Goal: Obtain resource: Obtain resource

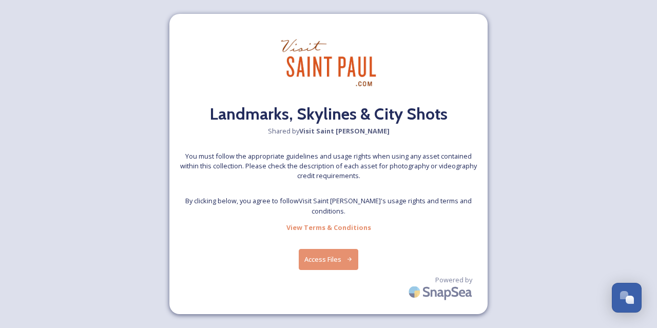
click at [344, 255] on button "Access Files" at bounding box center [329, 259] width 60 height 21
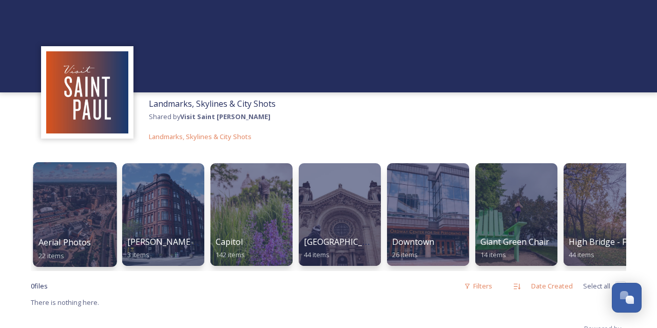
click at [73, 203] on div at bounding box center [75, 214] width 84 height 105
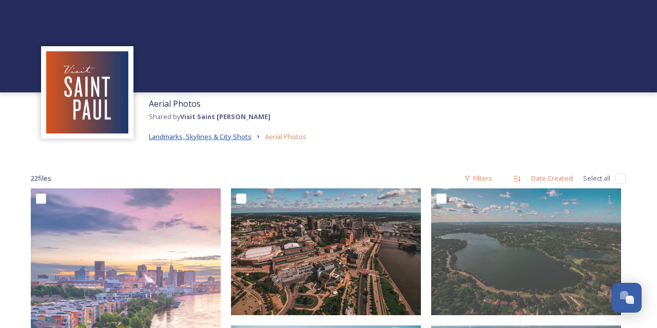
click at [221, 133] on span "Landmarks, Skylines & City Shots" at bounding box center [200, 136] width 103 height 9
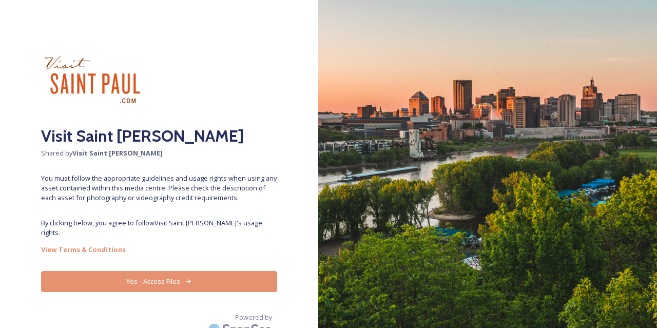
click at [166, 274] on button "Yes - Access Files" at bounding box center [159, 281] width 236 height 21
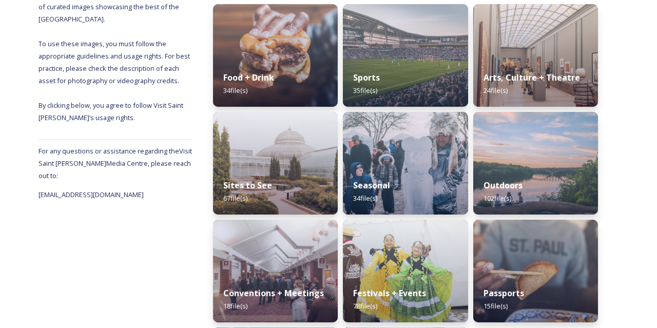
scroll to position [214, 0]
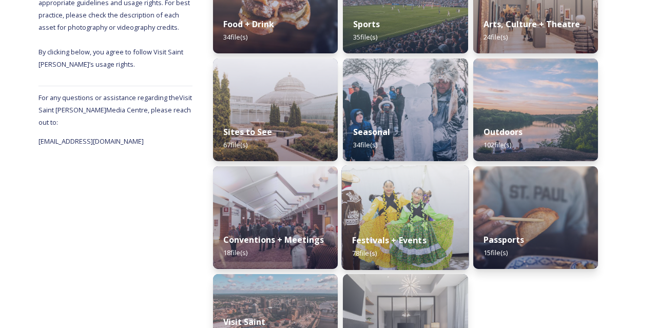
click at [391, 240] on strong "Festivals + Events" at bounding box center [389, 240] width 74 height 11
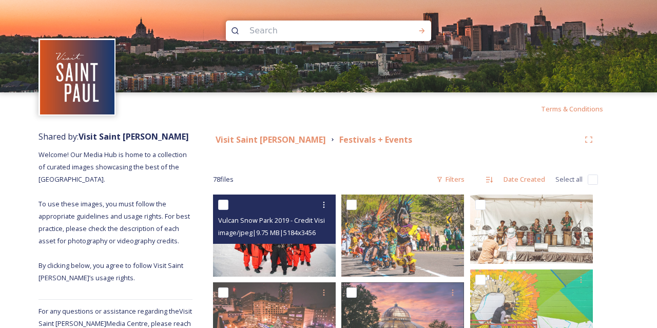
click at [298, 256] on img at bounding box center [274, 236] width 123 height 82
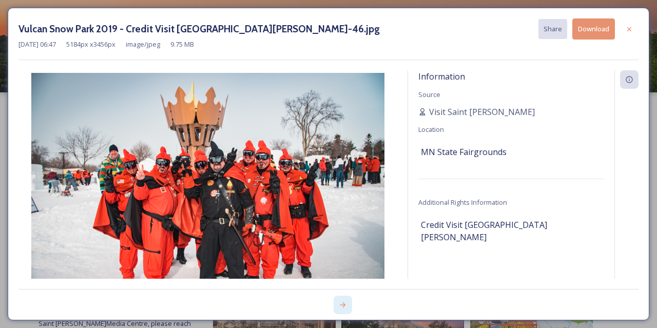
click at [344, 305] on icon at bounding box center [343, 305] width 8 height 8
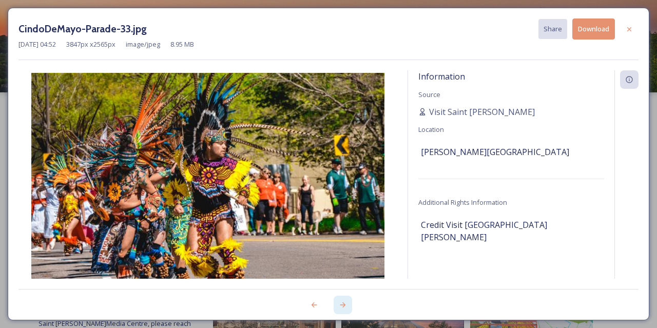
click at [344, 305] on icon at bounding box center [343, 305] width 8 height 8
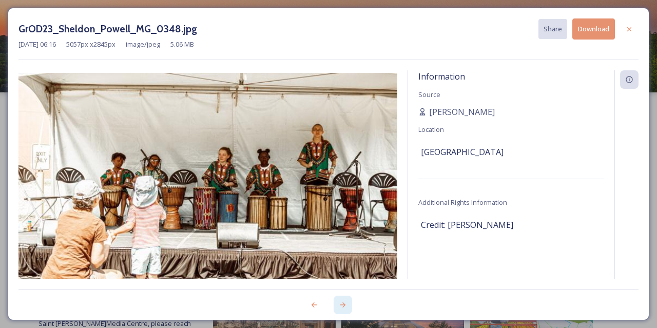
click at [344, 305] on icon at bounding box center [343, 305] width 8 height 8
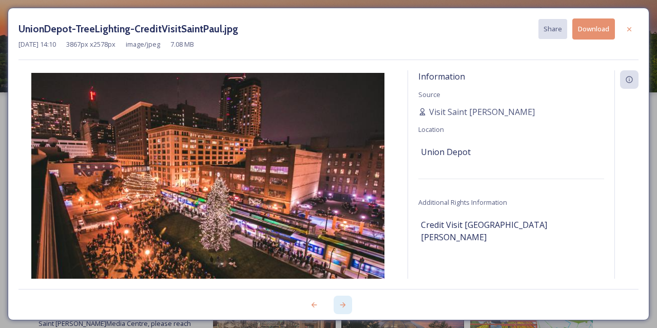
click at [344, 305] on icon at bounding box center [343, 305] width 8 height 8
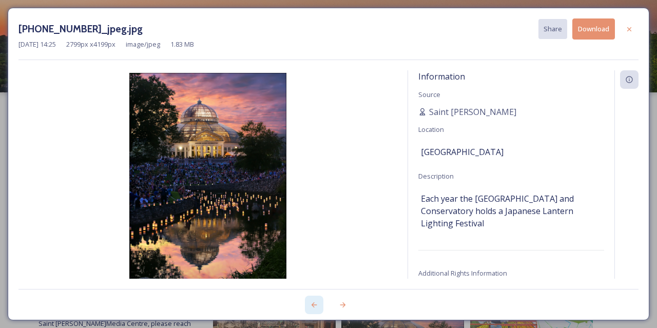
click at [314, 304] on icon at bounding box center [314, 305] width 8 height 8
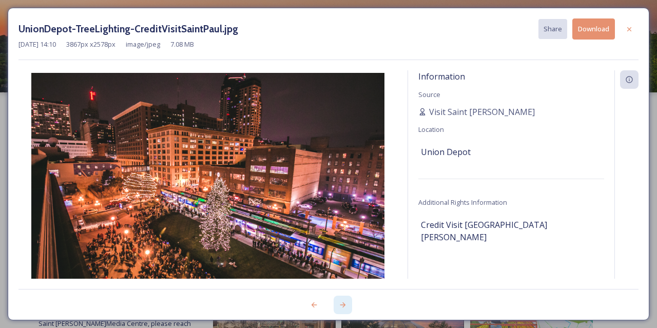
click at [346, 307] on icon at bounding box center [343, 305] width 8 height 8
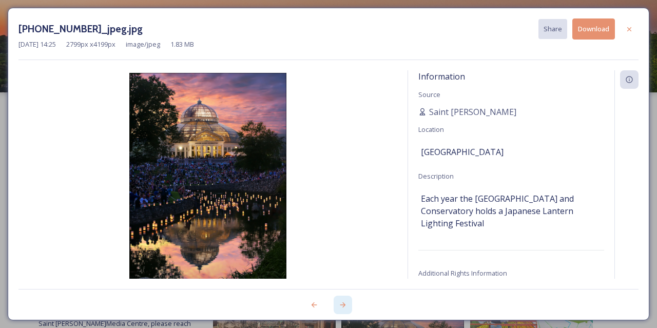
click at [346, 307] on icon at bounding box center [343, 305] width 8 height 8
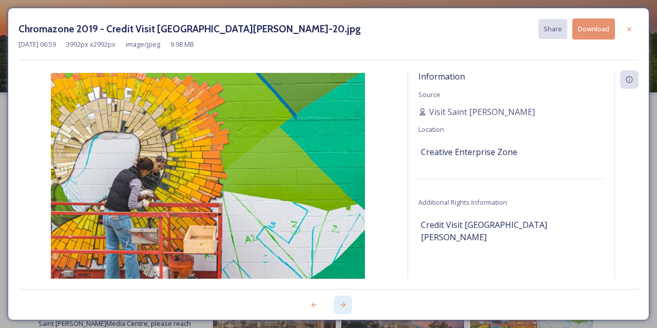
click at [346, 307] on icon at bounding box center [343, 305] width 8 height 8
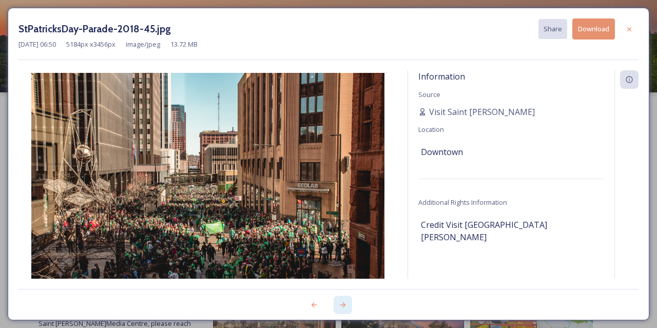
click at [346, 307] on icon at bounding box center [343, 305] width 8 height 8
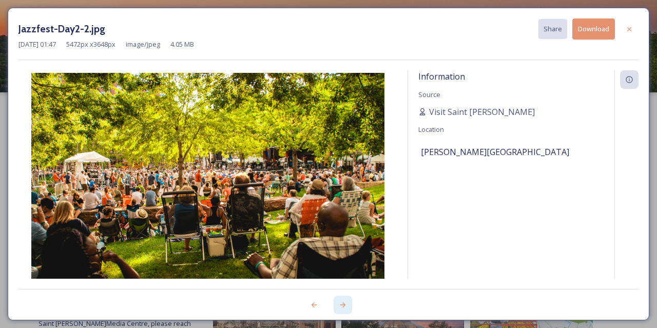
click at [346, 307] on icon at bounding box center [343, 305] width 8 height 8
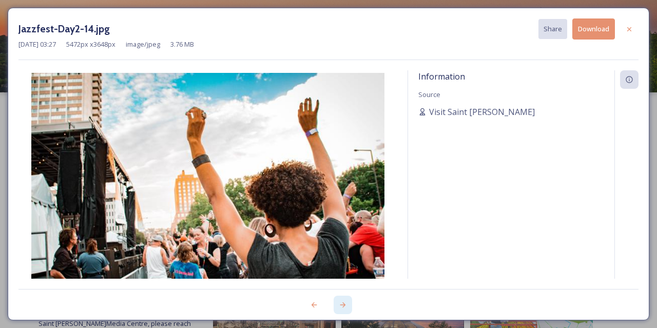
click at [346, 307] on icon at bounding box center [343, 305] width 8 height 8
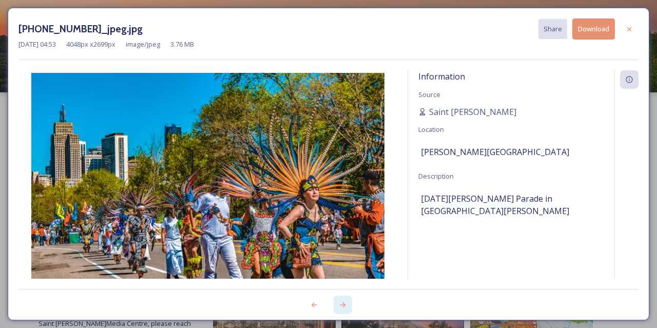
click at [346, 307] on icon at bounding box center [343, 305] width 8 height 8
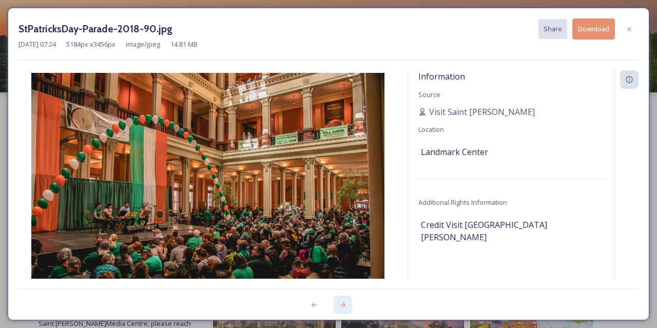
click at [346, 307] on icon at bounding box center [343, 305] width 8 height 8
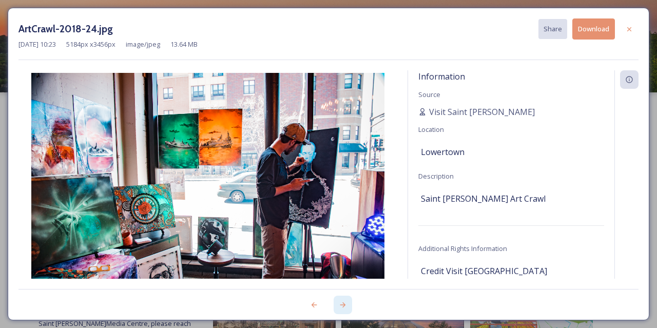
click at [346, 307] on icon at bounding box center [343, 305] width 8 height 8
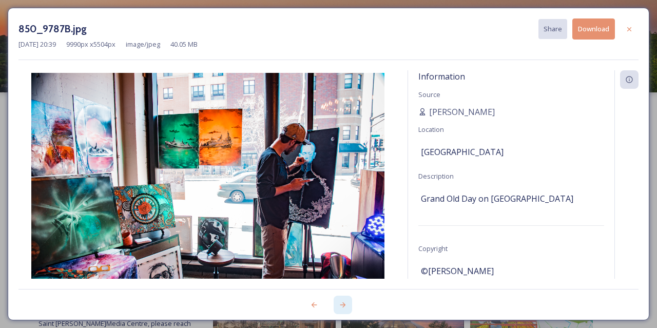
click at [346, 307] on icon at bounding box center [343, 305] width 8 height 8
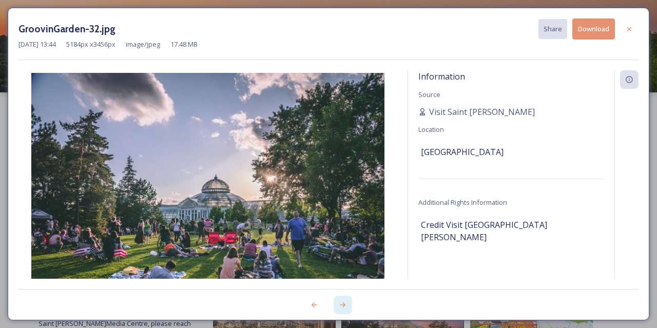
click at [346, 307] on icon at bounding box center [343, 305] width 8 height 8
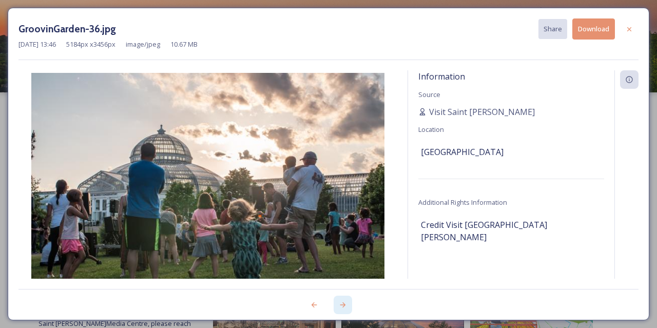
click at [346, 307] on icon at bounding box center [343, 305] width 8 height 8
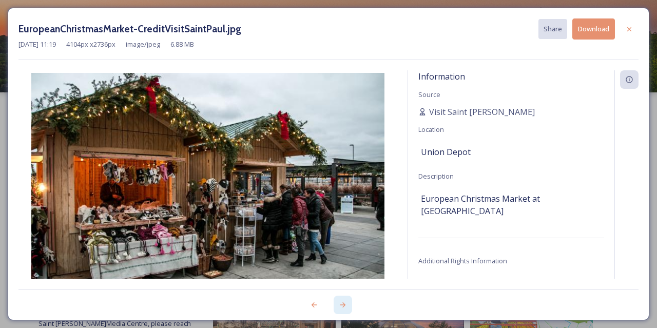
click at [346, 307] on icon at bounding box center [343, 305] width 8 height 8
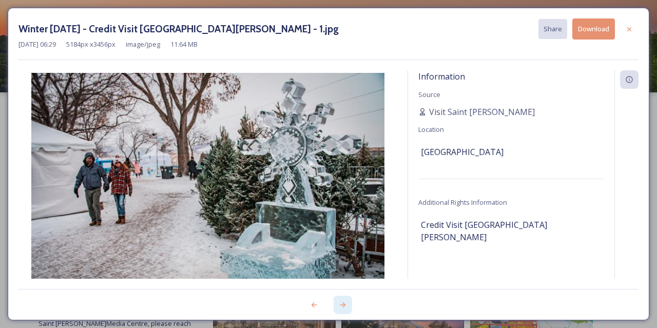
click at [346, 307] on icon at bounding box center [343, 305] width 8 height 8
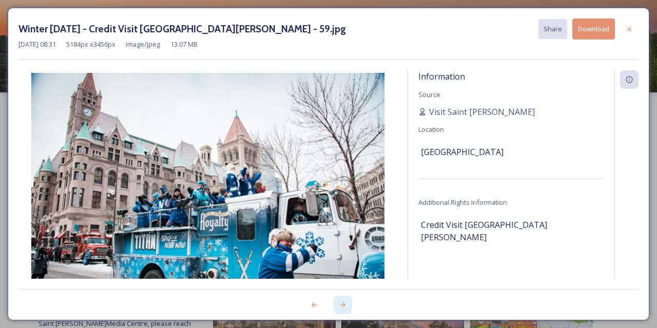
click at [346, 307] on icon at bounding box center [343, 305] width 8 height 8
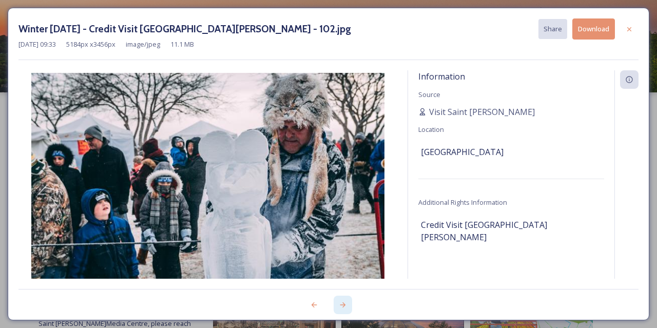
click at [346, 307] on icon at bounding box center [343, 305] width 8 height 8
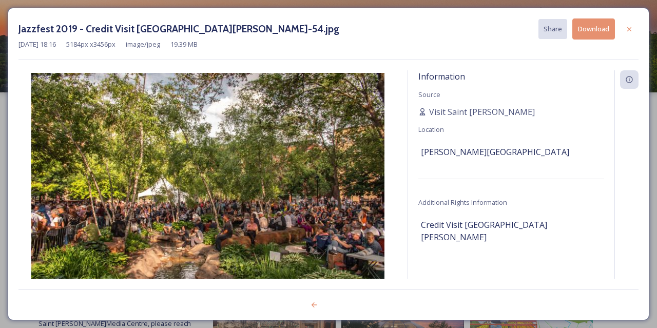
click at [346, 307] on div at bounding box center [328, 299] width 620 height 21
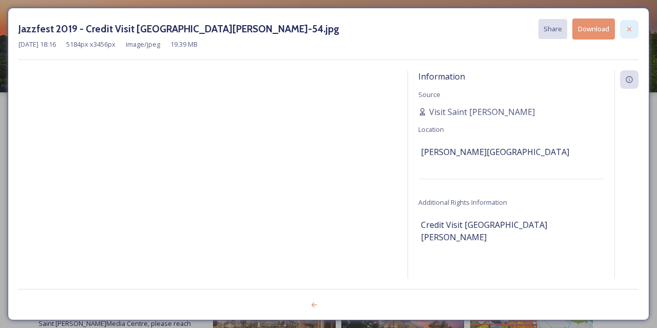
click at [632, 31] on icon at bounding box center [630, 29] width 8 height 8
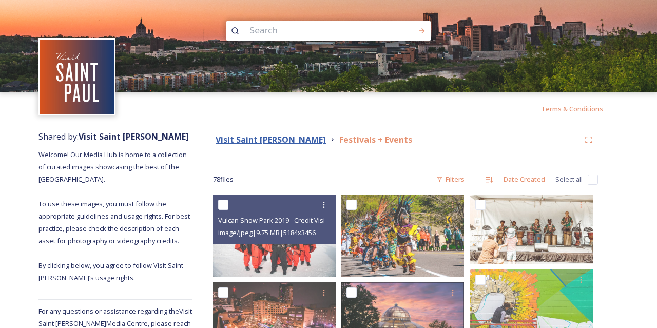
click at [261, 138] on strong "Visit Saint [PERSON_NAME]" at bounding box center [271, 139] width 110 height 11
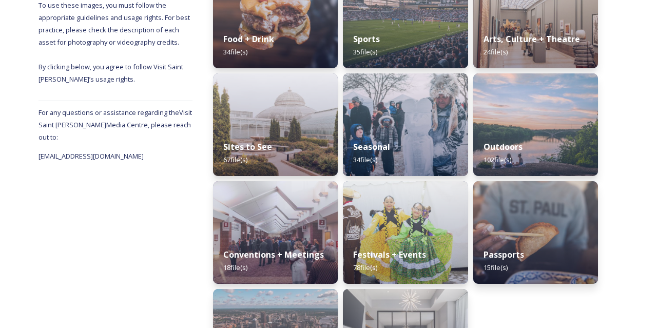
scroll to position [112, 0]
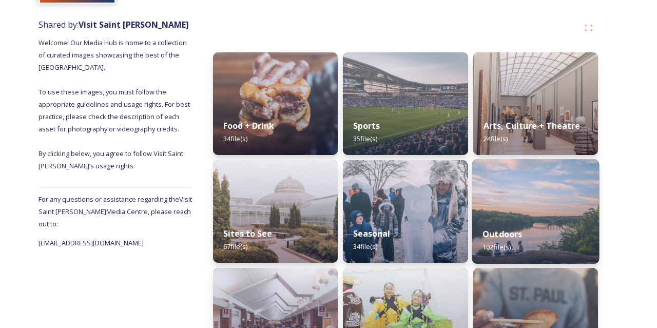
click at [560, 231] on div "Outdoors 102 file(s)" at bounding box center [535, 240] width 127 height 47
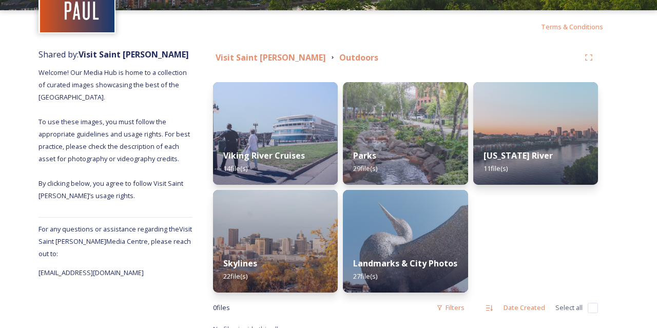
scroll to position [95, 0]
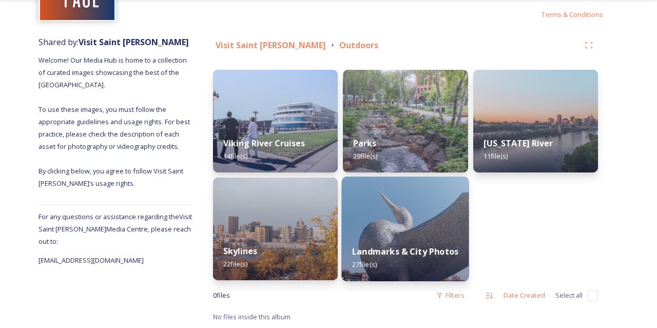
click at [399, 213] on img at bounding box center [405, 229] width 127 height 105
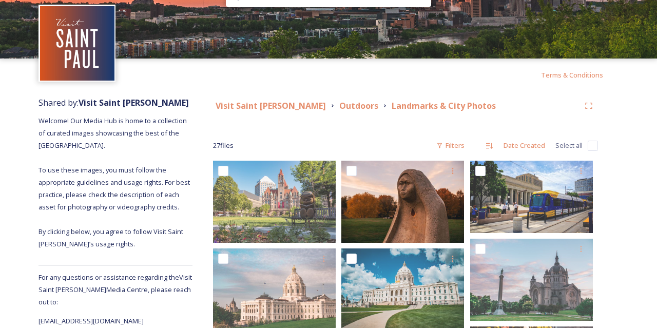
scroll to position [53, 0]
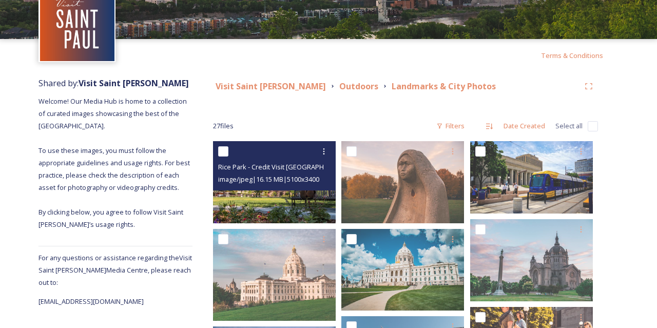
click at [288, 205] on img at bounding box center [274, 182] width 123 height 82
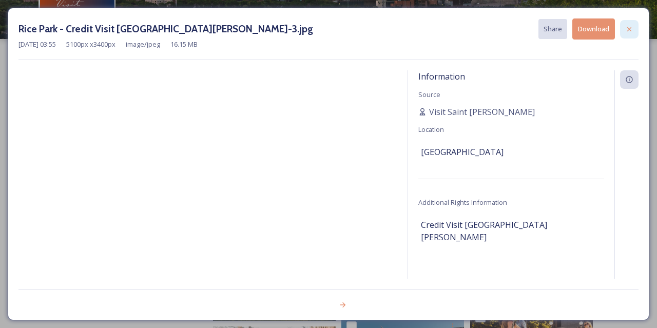
click at [632, 29] on icon at bounding box center [630, 29] width 8 height 8
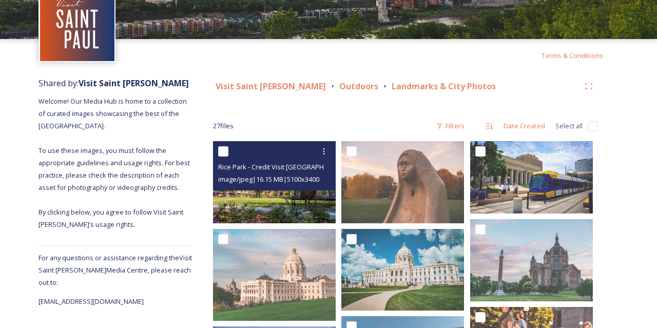
click at [282, 204] on img at bounding box center [274, 182] width 123 height 82
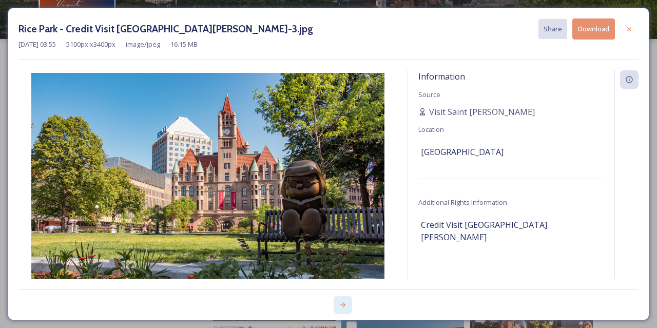
click at [343, 310] on div at bounding box center [343, 305] width 18 height 18
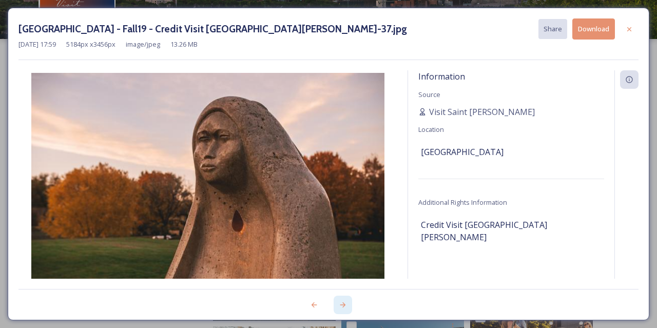
click at [343, 310] on div at bounding box center [343, 305] width 18 height 18
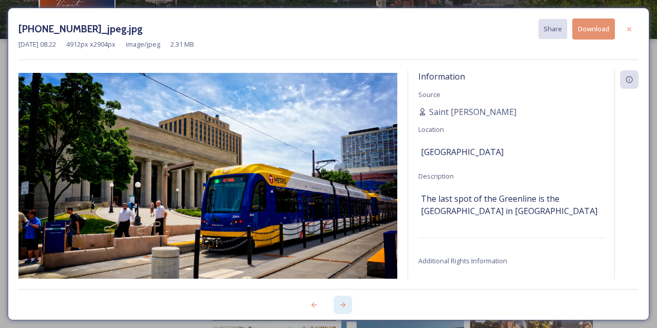
click at [343, 310] on div at bounding box center [343, 305] width 18 height 18
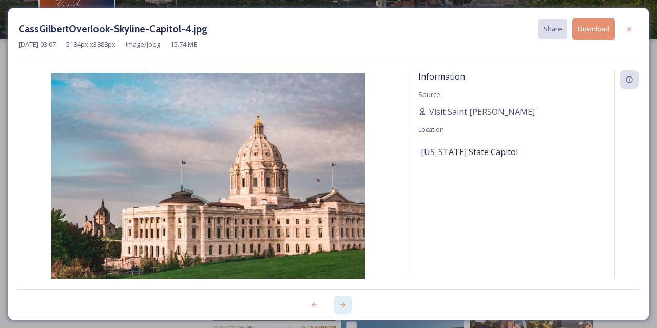
click at [343, 310] on div at bounding box center [343, 305] width 18 height 18
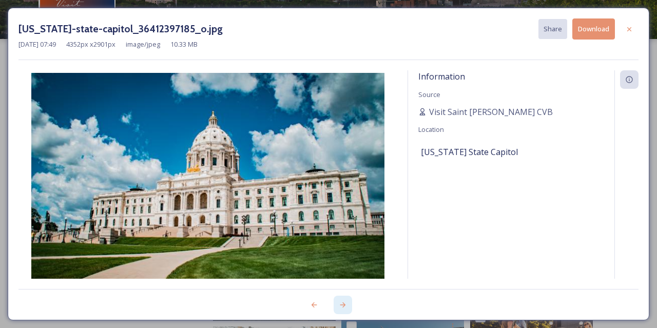
click at [343, 310] on div at bounding box center [343, 305] width 18 height 18
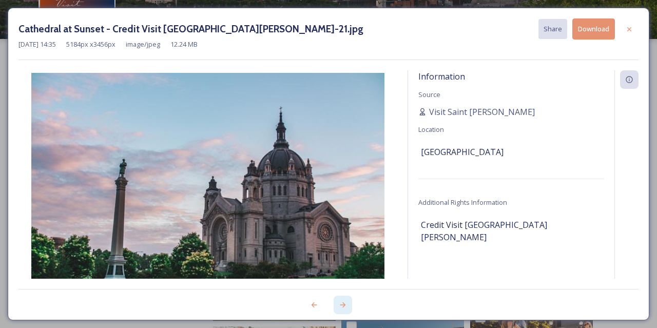
click at [343, 310] on div at bounding box center [343, 305] width 18 height 18
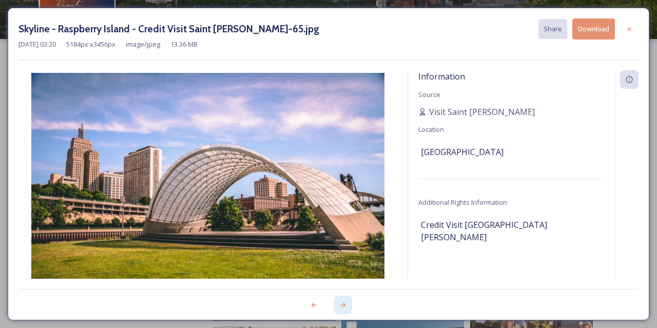
click at [343, 310] on div at bounding box center [343, 305] width 18 height 18
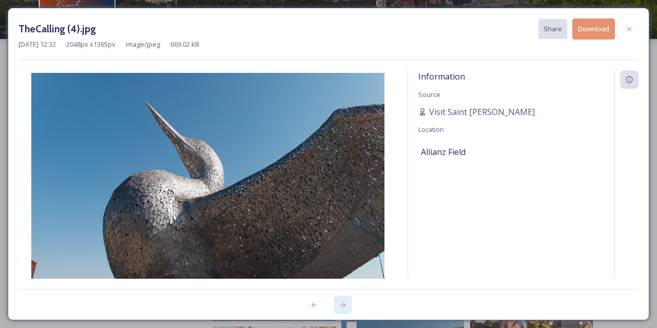
click at [344, 307] on icon at bounding box center [343, 305] width 8 height 8
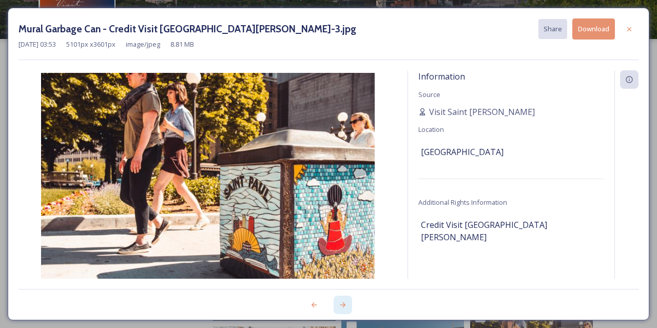
click at [344, 307] on icon at bounding box center [343, 305] width 8 height 8
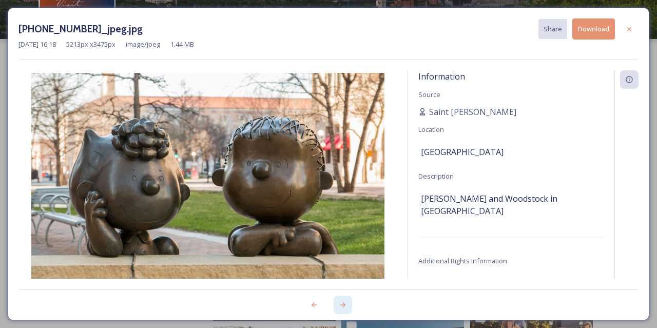
click at [344, 307] on icon at bounding box center [344, 305] width 6 height 5
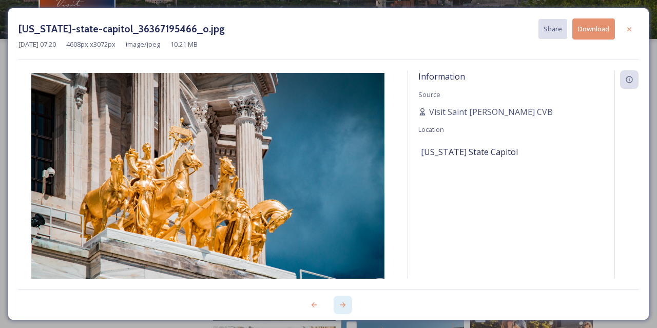
click at [345, 307] on icon at bounding box center [344, 305] width 6 height 5
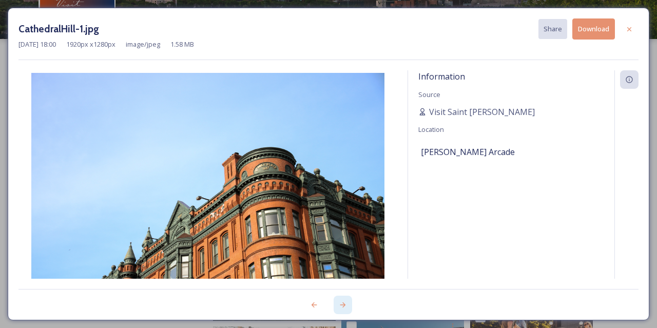
click at [345, 307] on icon at bounding box center [344, 305] width 6 height 5
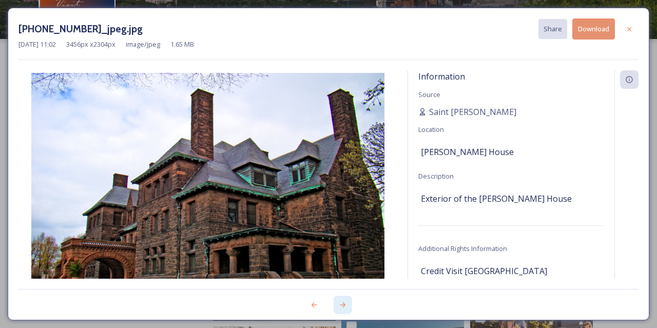
click at [345, 307] on icon at bounding box center [344, 305] width 6 height 5
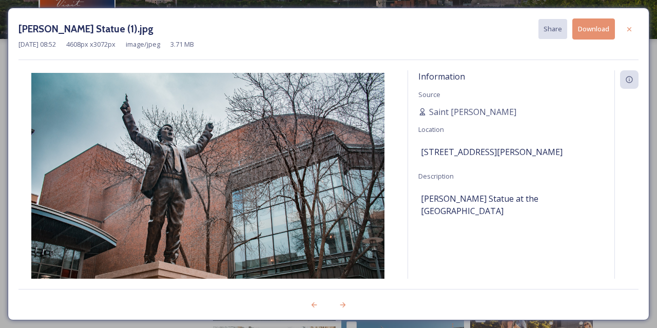
drag, startPoint x: 629, startPoint y: 27, endPoint x: 618, endPoint y: 34, distance: 13.0
click at [629, 28] on icon at bounding box center [630, 29] width 4 height 4
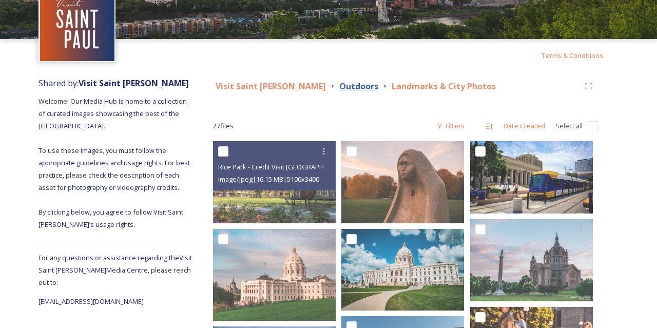
click at [340, 86] on strong "Outdoors" at bounding box center [359, 86] width 39 height 11
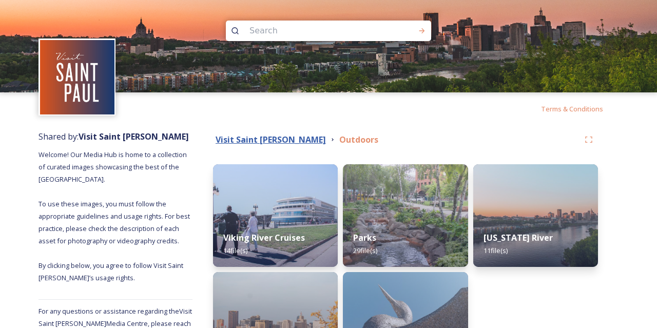
click at [253, 143] on strong "Visit Saint [PERSON_NAME]" at bounding box center [271, 139] width 110 height 11
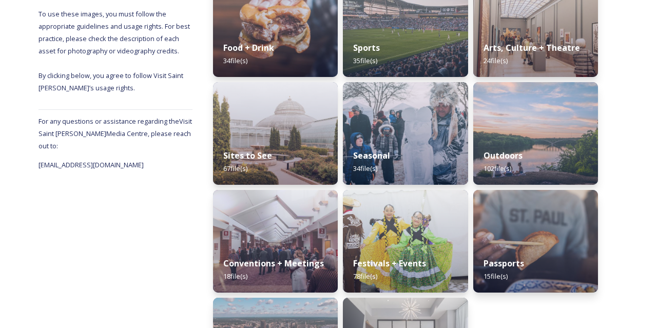
scroll to position [214, 0]
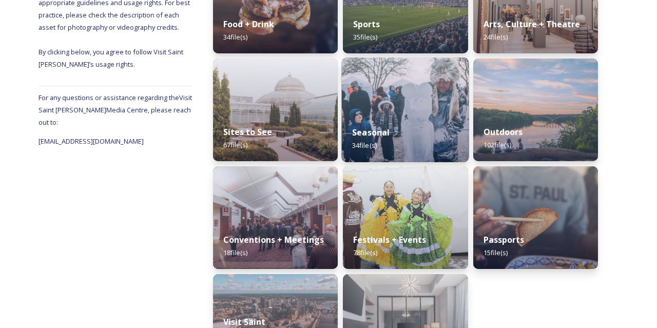
click at [382, 138] on strong "Seasonal" at bounding box center [370, 132] width 37 height 11
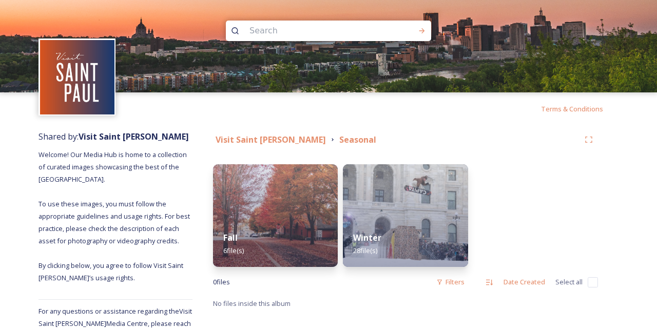
scroll to position [20, 0]
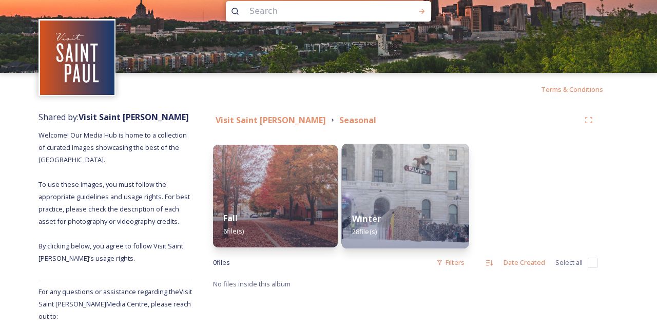
click at [421, 194] on img at bounding box center [405, 196] width 127 height 105
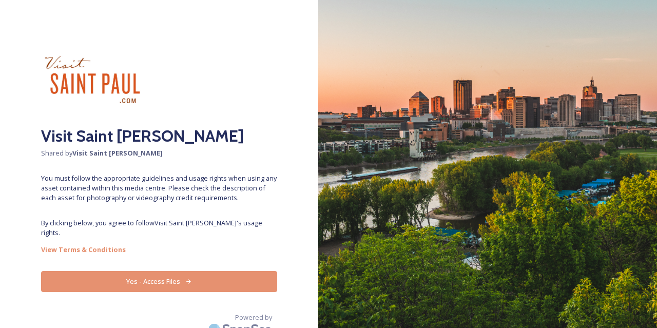
click at [171, 280] on button "Yes - Access Files" at bounding box center [159, 281] width 236 height 21
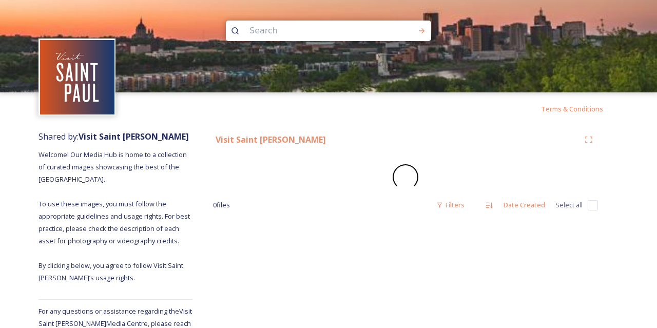
click at [178, 269] on span "Welcome! Our Media Hub is home to a collection of curated images showcasing the…" at bounding box center [115, 216] width 153 height 133
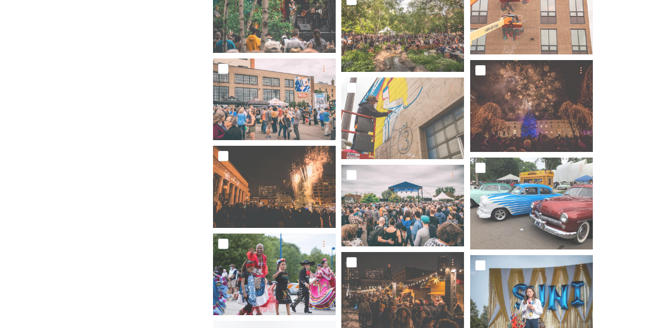
scroll to position [855, 0]
